Goal: Navigation & Orientation: Find specific page/section

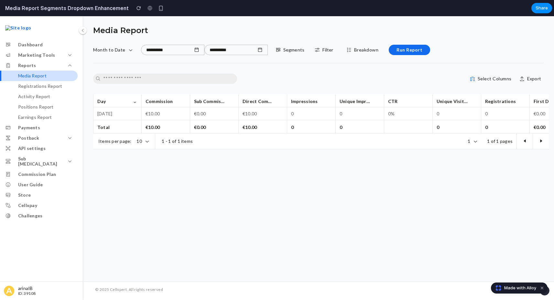
click at [86, 30] on div at bounding box center [83, 31] width 8 height 8
